Goal: Transaction & Acquisition: Purchase product/service

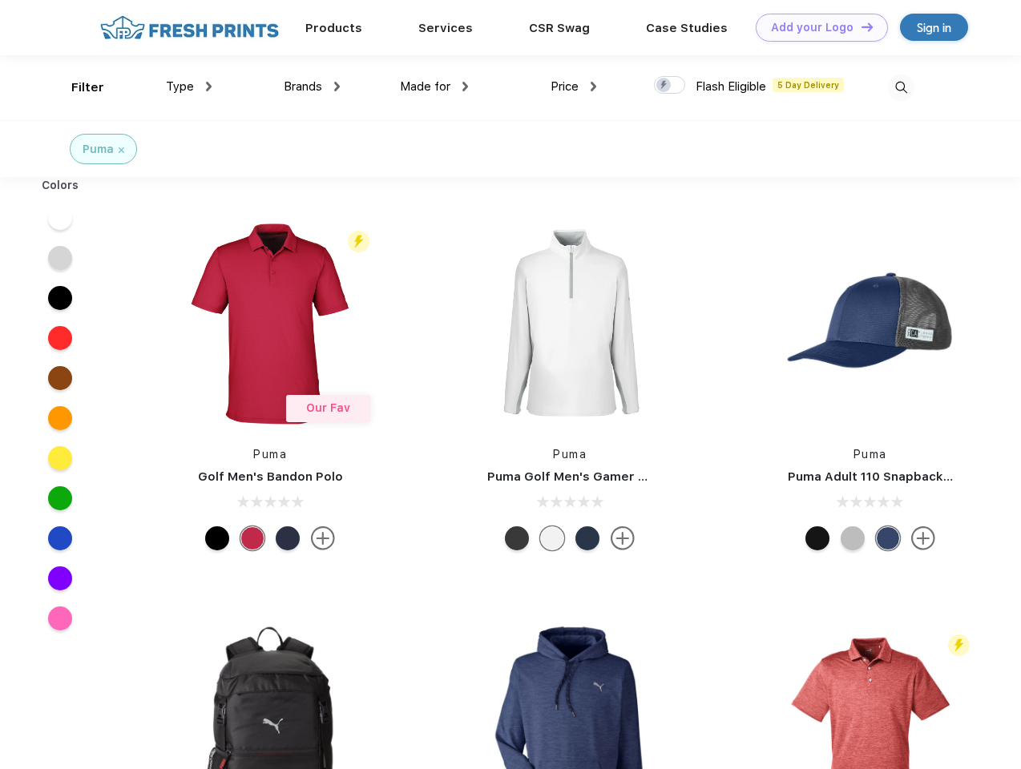
click at [816, 27] on link "Add your Logo Design Tool" at bounding box center [821, 28] width 132 height 28
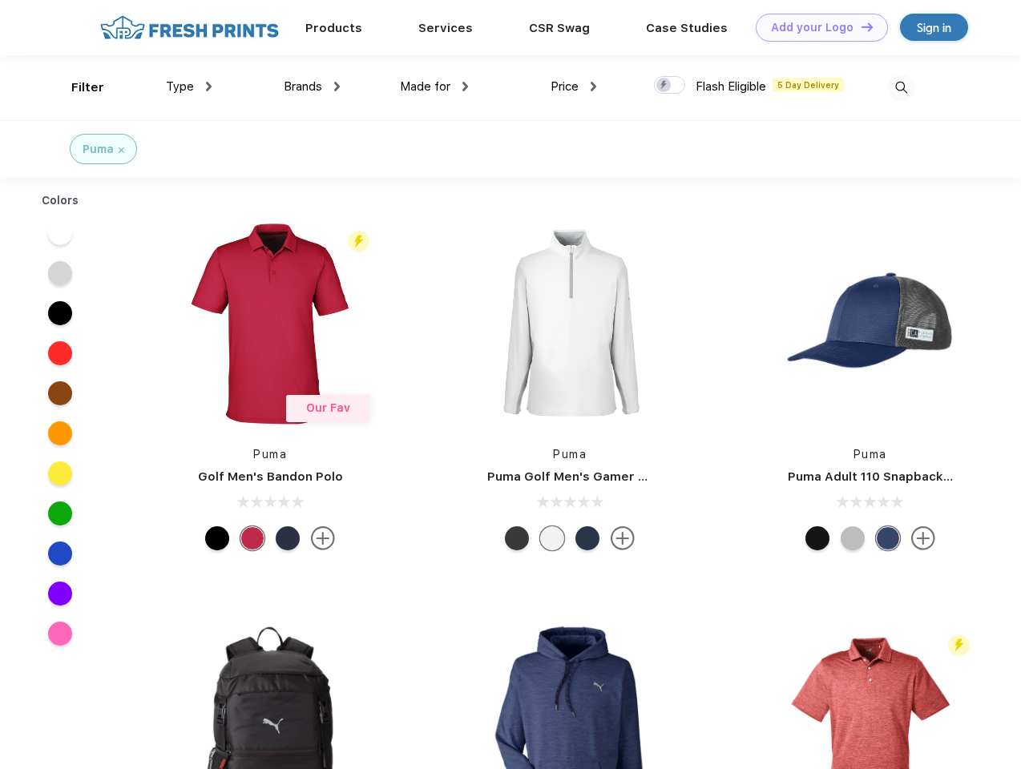
click at [0, 0] on div "Design Tool" at bounding box center [0, 0] width 0 height 0
click at [860, 26] on link "Add your Logo Design Tool" at bounding box center [821, 28] width 132 height 28
click at [77, 87] on div "Filter" at bounding box center [87, 88] width 33 height 18
click at [189, 87] on span "Type" at bounding box center [180, 86] width 28 height 14
click at [312, 87] on span "Brands" at bounding box center [303, 86] width 38 height 14
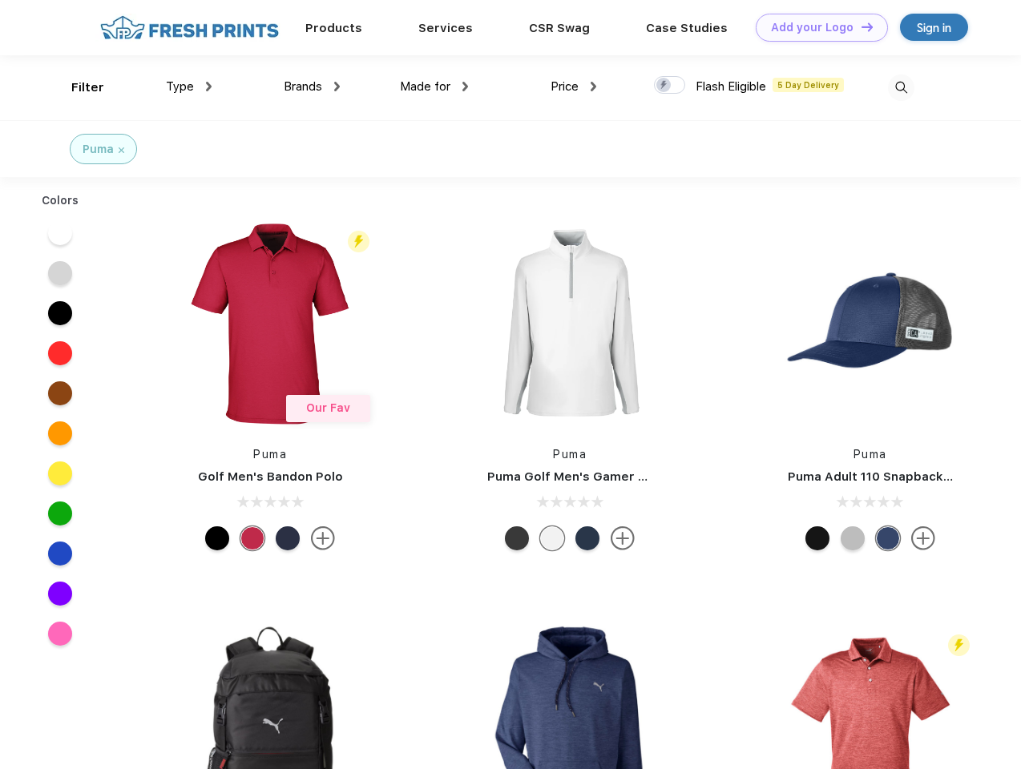
click at [434, 87] on span "Made for" at bounding box center [425, 86] width 50 height 14
click at [574, 87] on span "Price" at bounding box center [564, 86] width 28 height 14
click at [670, 86] on div at bounding box center [669, 85] width 31 height 18
click at [664, 86] on input "checkbox" at bounding box center [659, 80] width 10 height 10
click at [900, 87] on img at bounding box center [901, 88] width 26 height 26
